Goal: Information Seeking & Learning: Learn about a topic

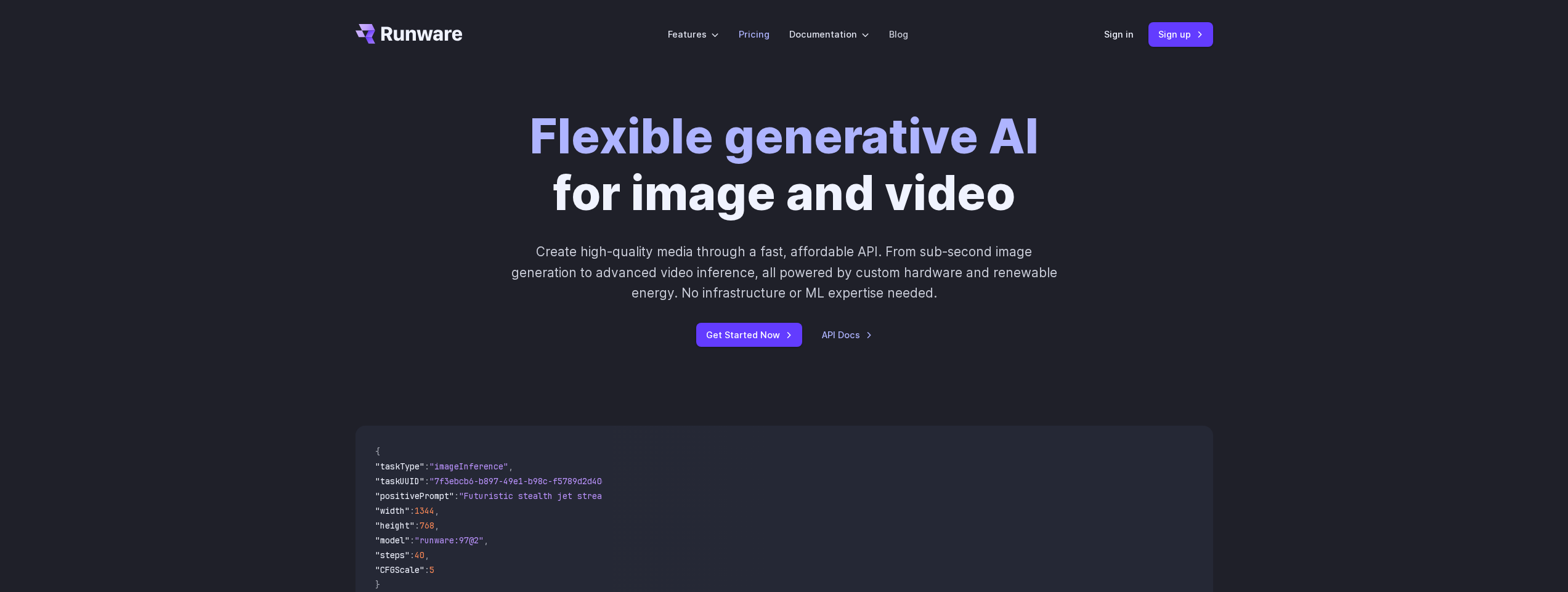
click at [754, 42] on li "Pricing" at bounding box center [754, 34] width 50 height 34
click at [760, 33] on link "Pricing" at bounding box center [754, 34] width 31 height 15
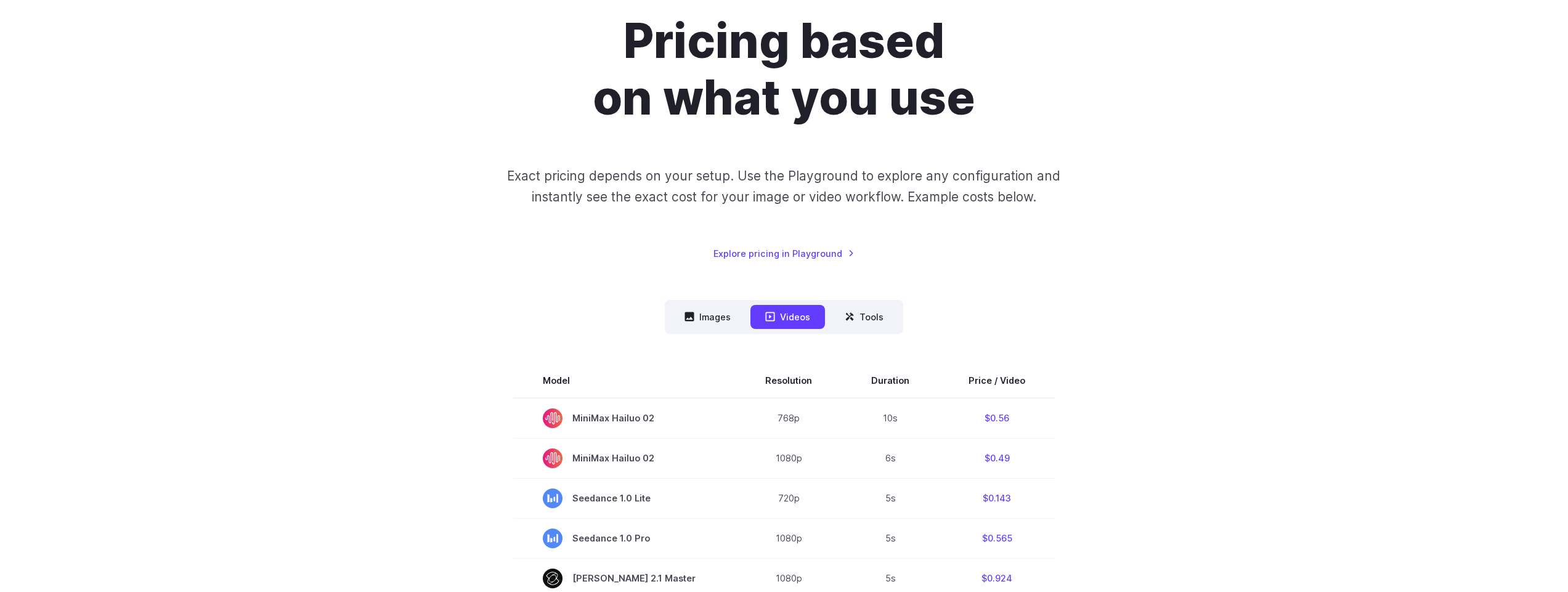
scroll to position [148, 0]
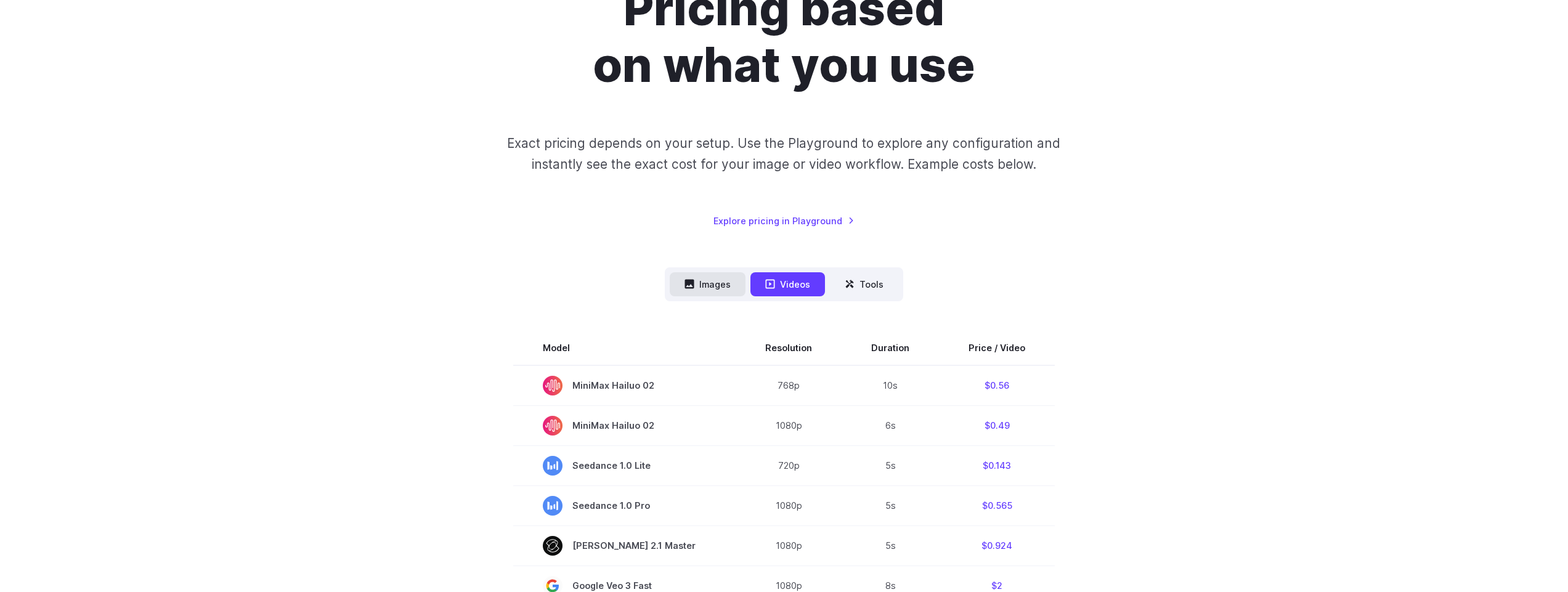
click at [733, 288] on button "Images" at bounding box center [708, 283] width 76 height 24
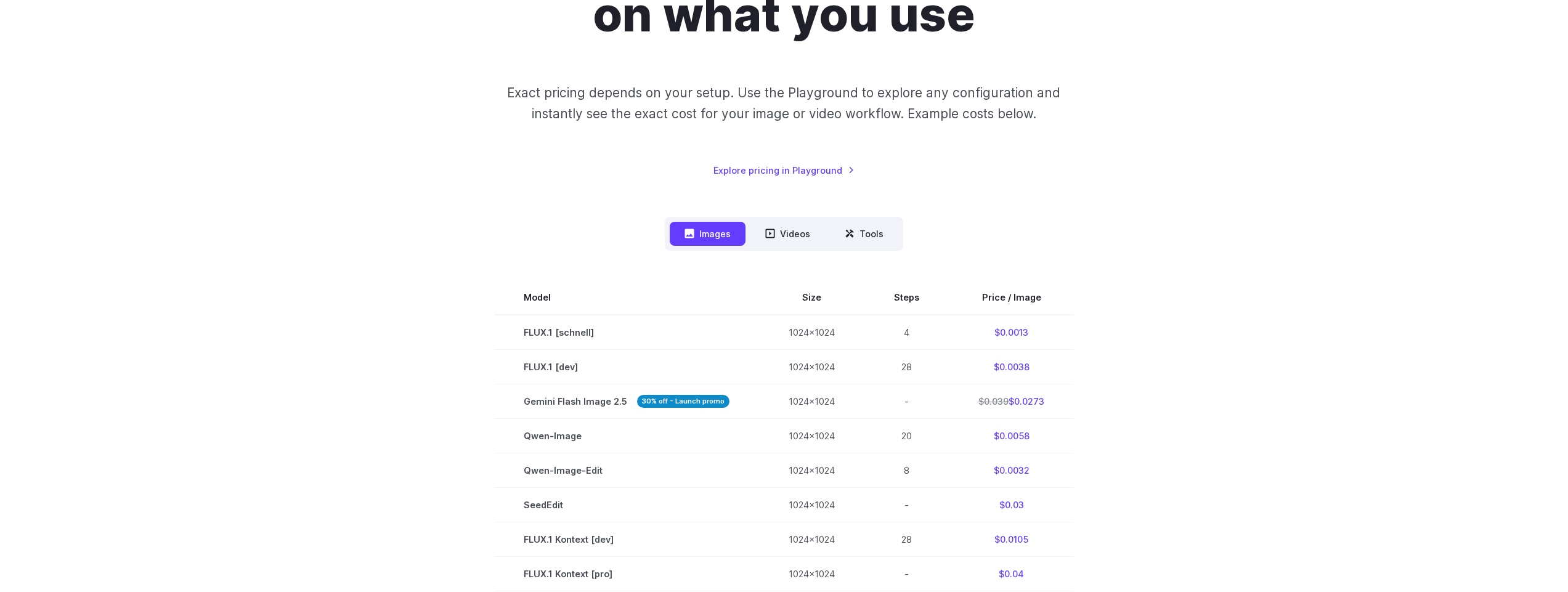
scroll to position [0, 0]
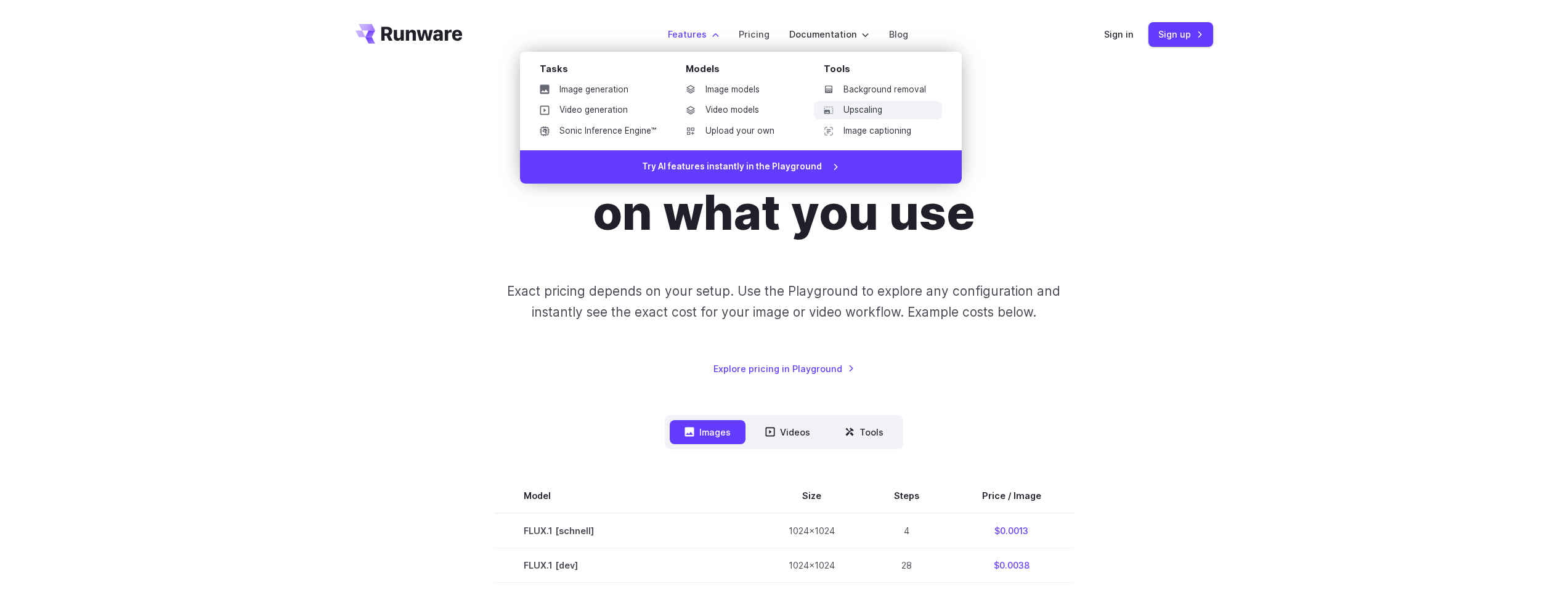
click at [851, 109] on link "Upscaling" at bounding box center [878, 110] width 128 height 18
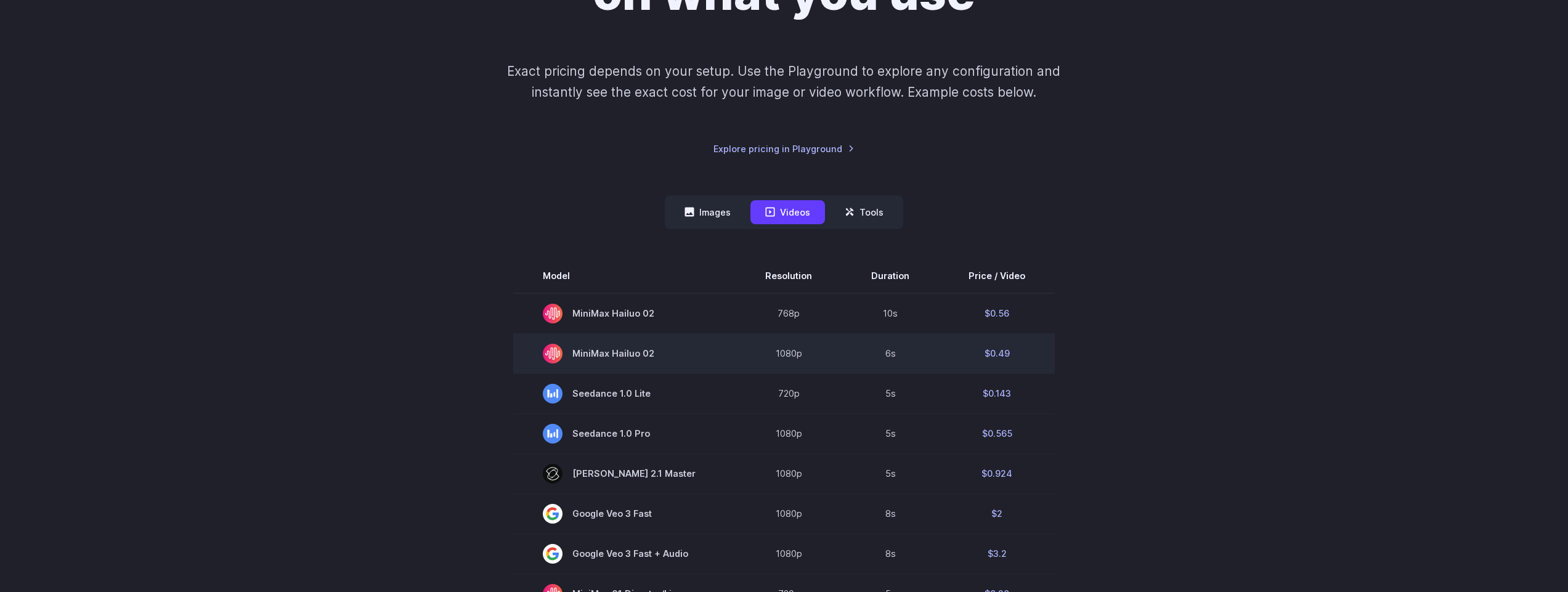
scroll to position [222, 0]
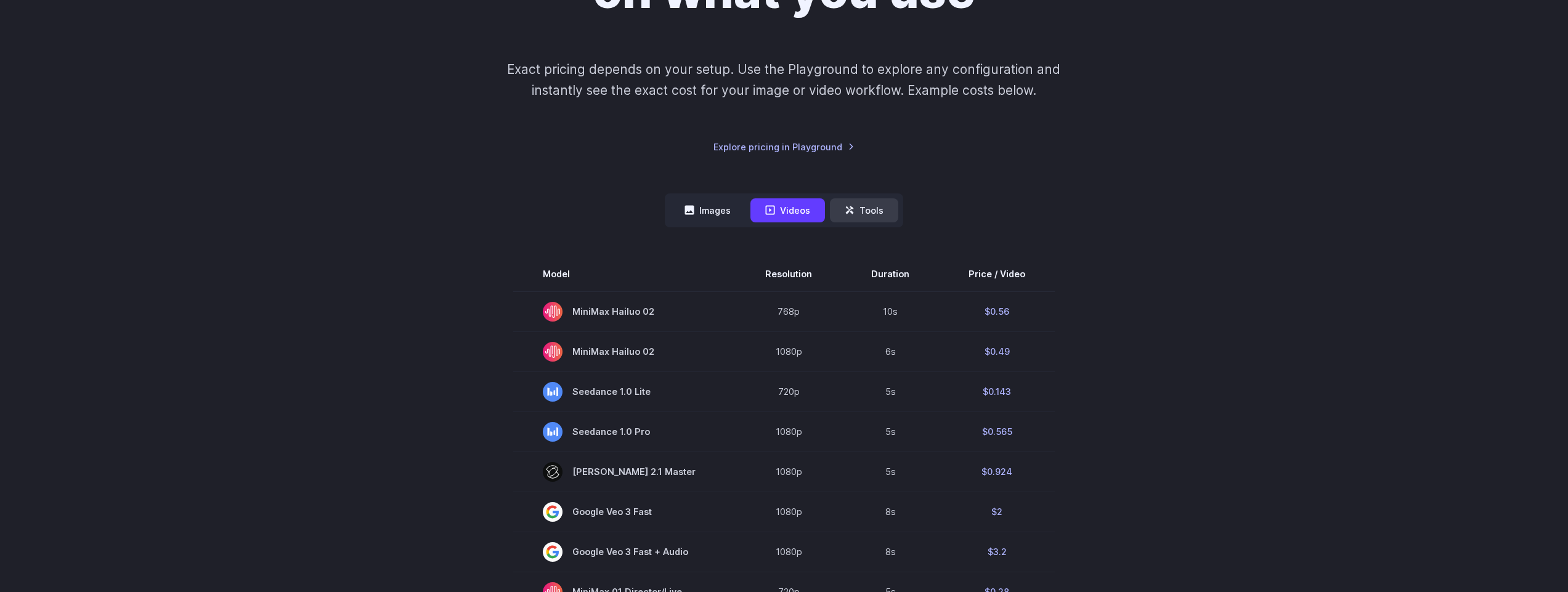
click at [886, 212] on button "Tools" at bounding box center [864, 210] width 69 height 24
